Goal: Information Seeking & Learning: Check status

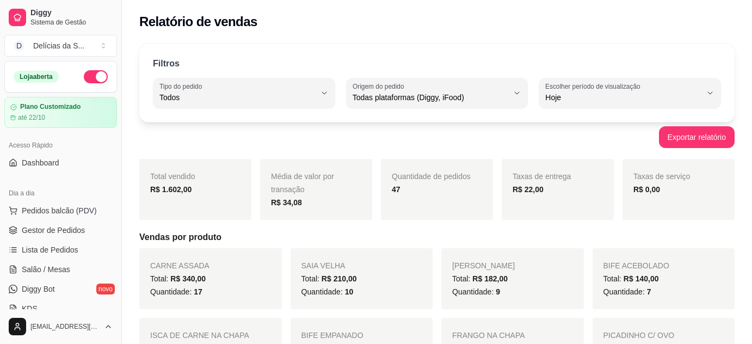
select select "ALL"
select select "0"
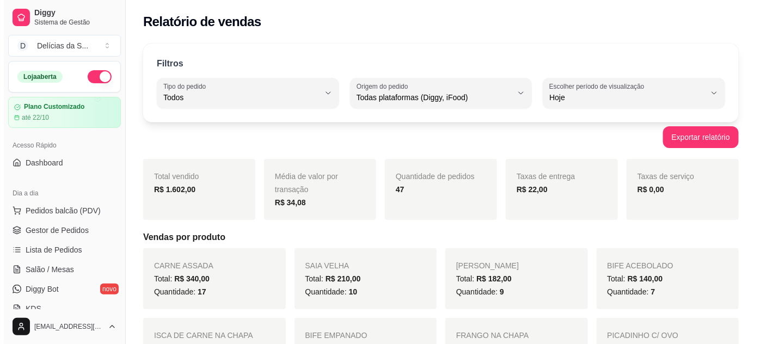
scroll to position [198, 0]
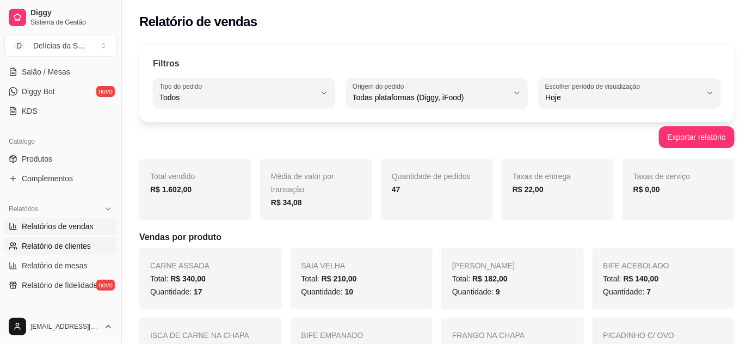
click at [44, 245] on span "Relatório de clientes" at bounding box center [56, 246] width 69 height 11
select select "30"
select select "HIGHEST_TOTAL_SPENT_WITH_ORDERS"
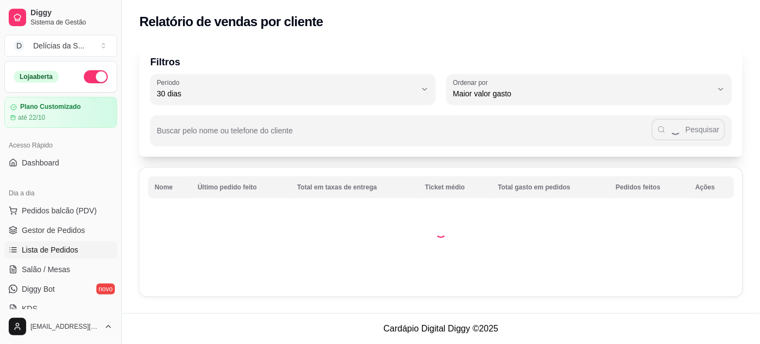
click at [66, 250] on span "Lista de Pedidos" at bounding box center [50, 249] width 57 height 11
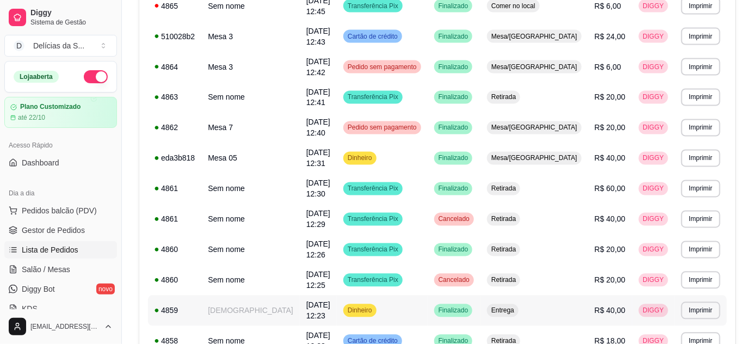
scroll to position [676, 0]
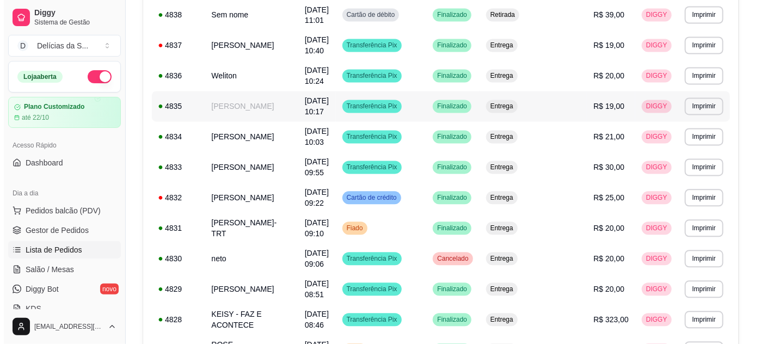
scroll to position [775, 0]
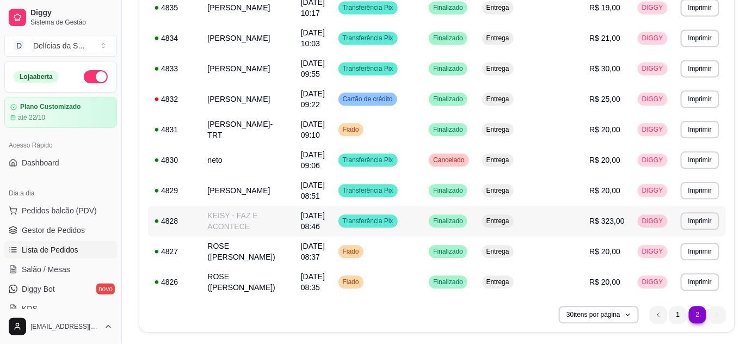
click at [276, 219] on td "KEISY - FAZ E ACONTECE" at bounding box center [247, 221] width 93 height 30
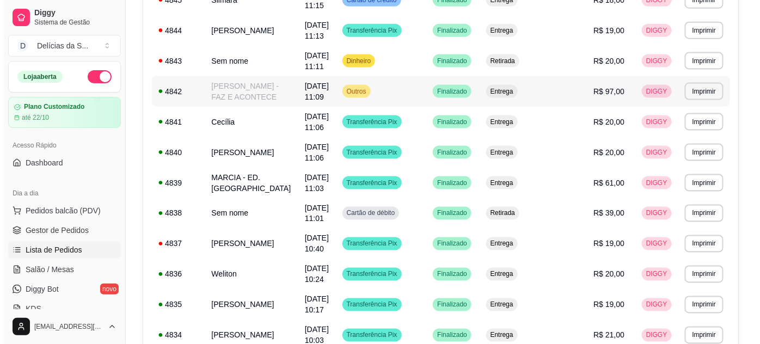
scroll to position [379, 0]
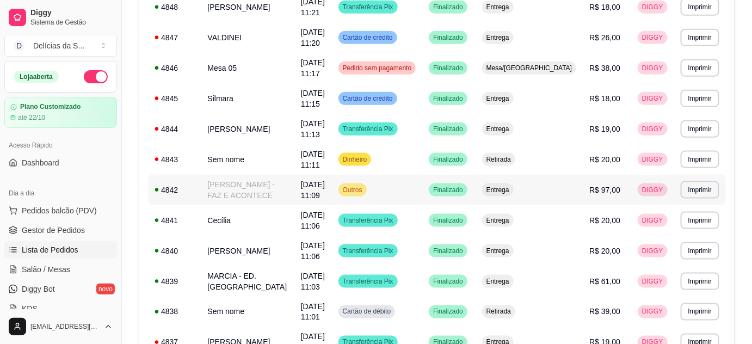
click at [279, 197] on td "[PERSON_NAME] - FAZ E ACONTECE" at bounding box center [247, 190] width 93 height 30
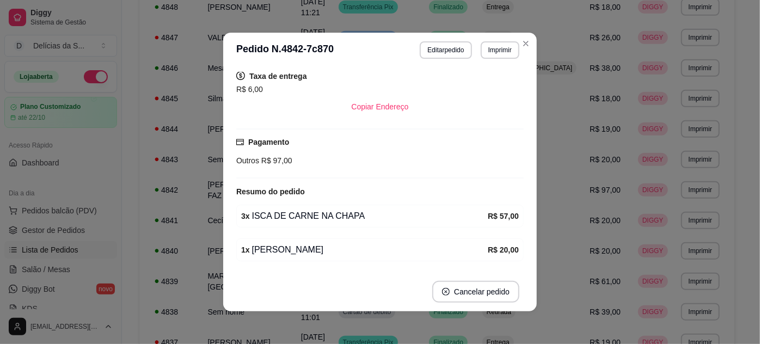
scroll to position [266, 0]
